Goal: Transaction & Acquisition: Purchase product/service

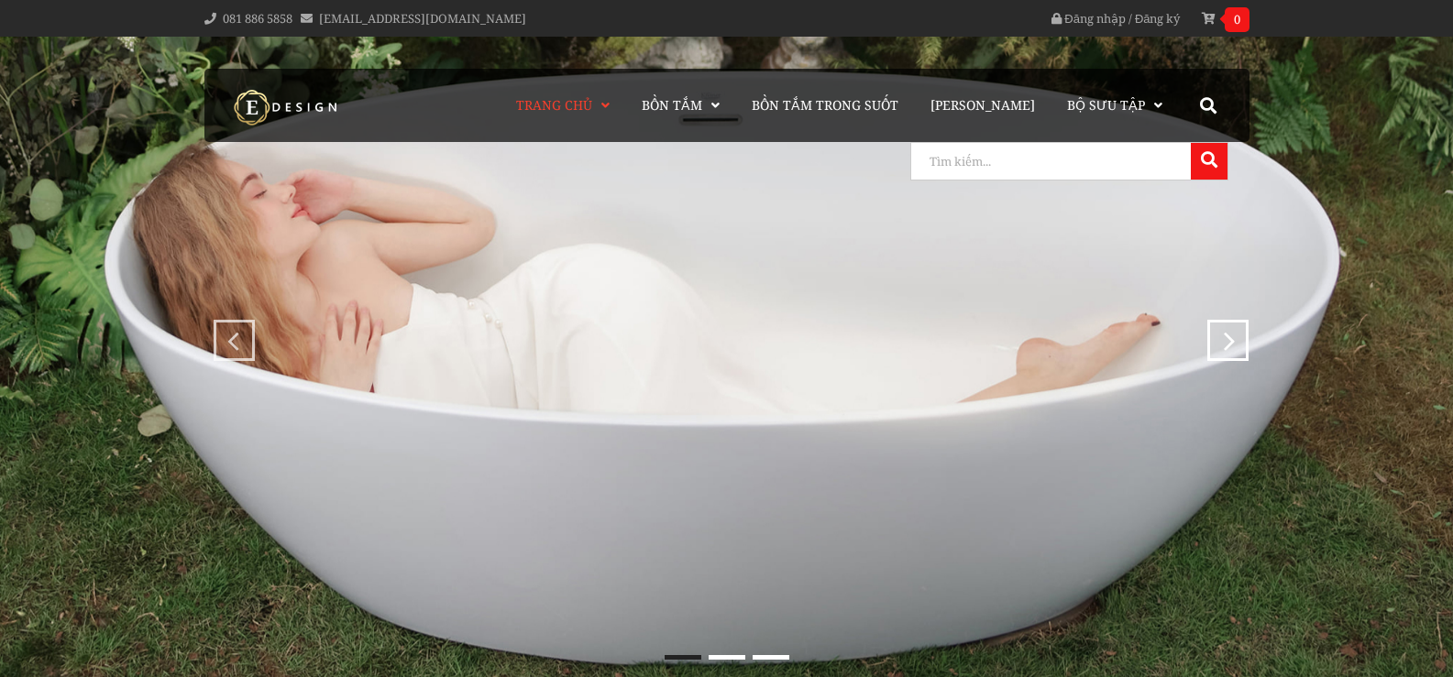
click at [1145, 163] on input "search" at bounding box center [1048, 161] width 275 height 37
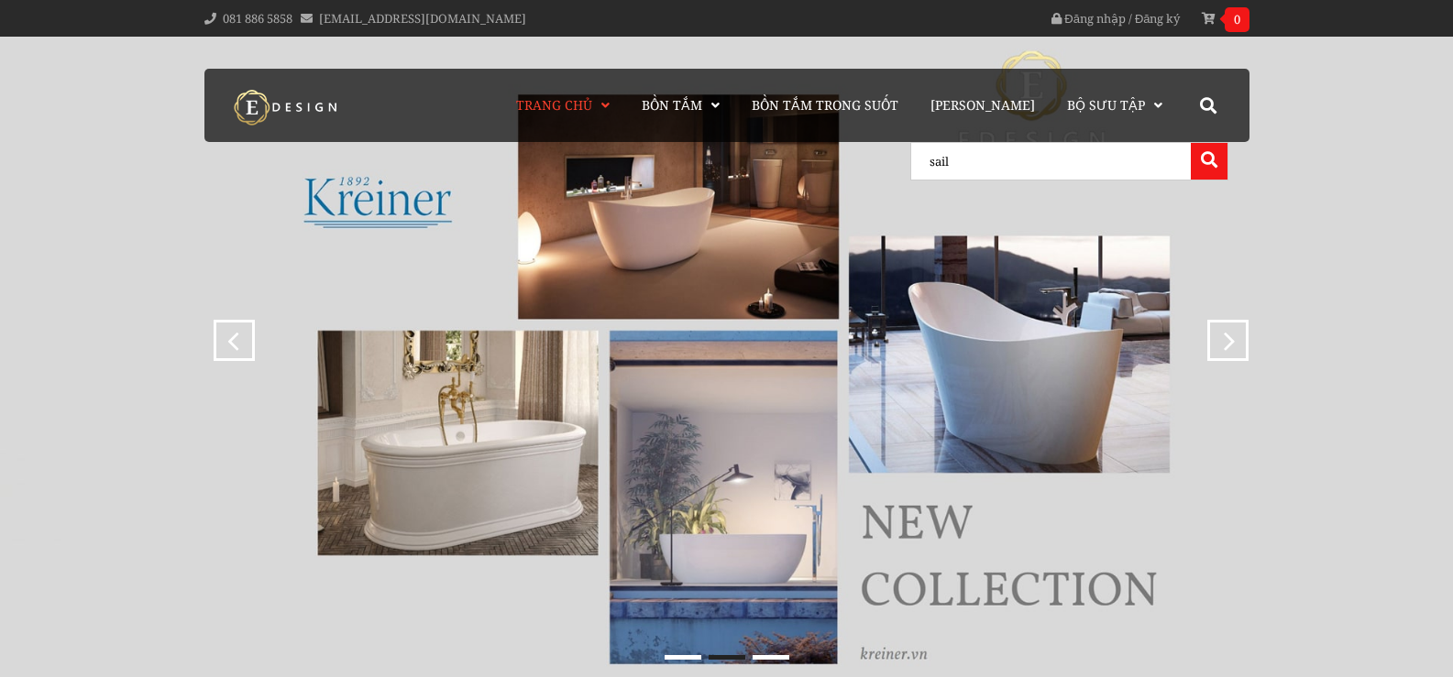
type input "sail"
click at [1191, 143] on button at bounding box center [1209, 161] width 37 height 37
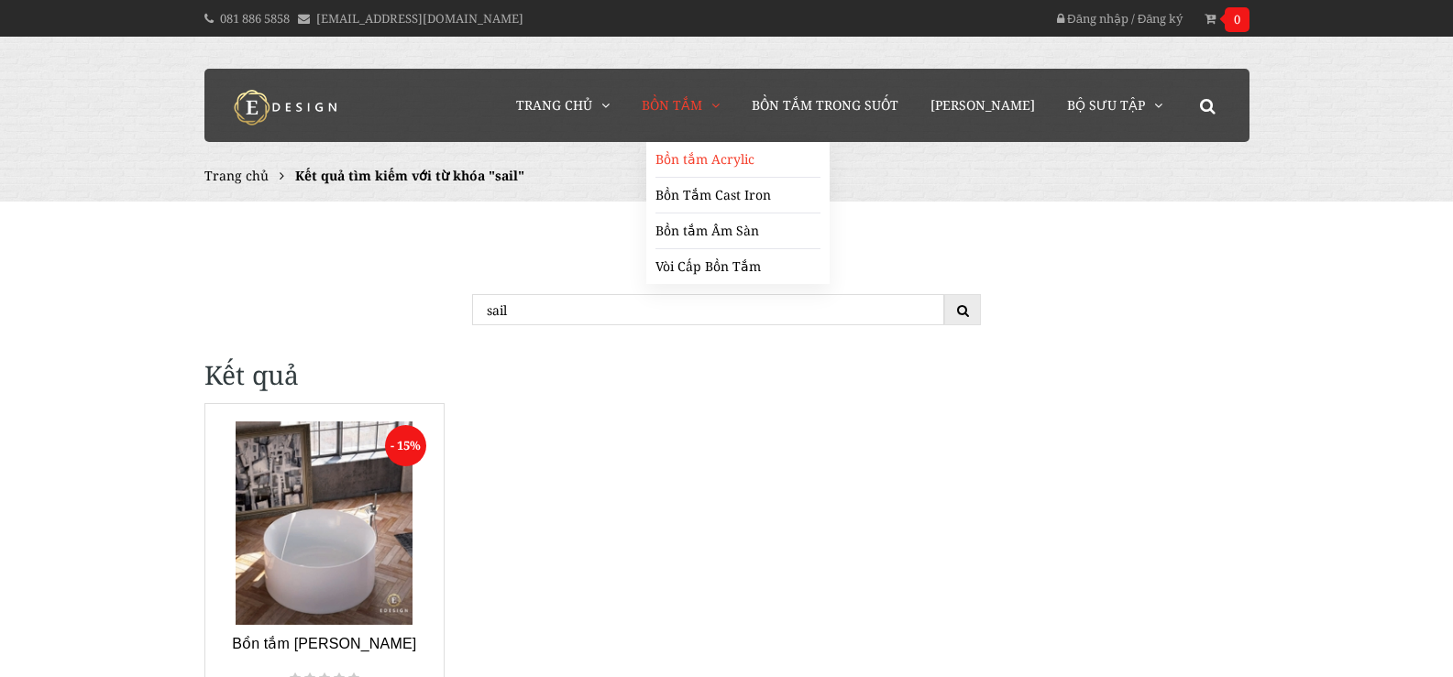
click at [740, 162] on link "Bồn tắm Acrylic" at bounding box center [737, 160] width 165 height 36
